Goal: Use online tool/utility: Utilize a website feature to perform a specific function

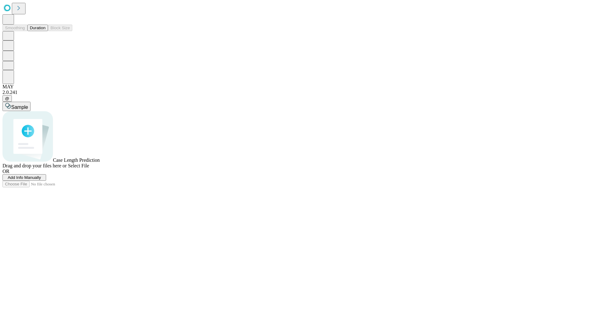
click at [45, 31] on button "Duration" at bounding box center [37, 28] width 21 height 7
click at [28, 105] on span "Sample" at bounding box center [19, 107] width 17 height 5
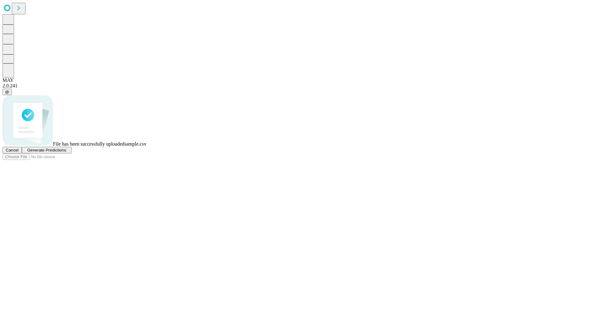
click at [66, 153] on span "Generate Predictions" at bounding box center [46, 150] width 39 height 5
